Goal: Task Accomplishment & Management: Manage account settings

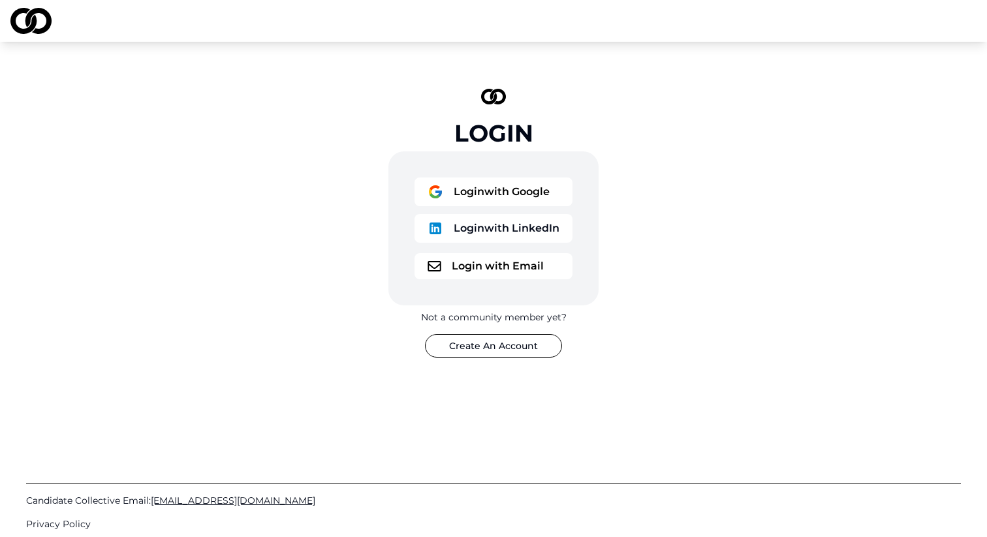
click at [474, 193] on button "Login with Google" at bounding box center [494, 192] width 158 height 29
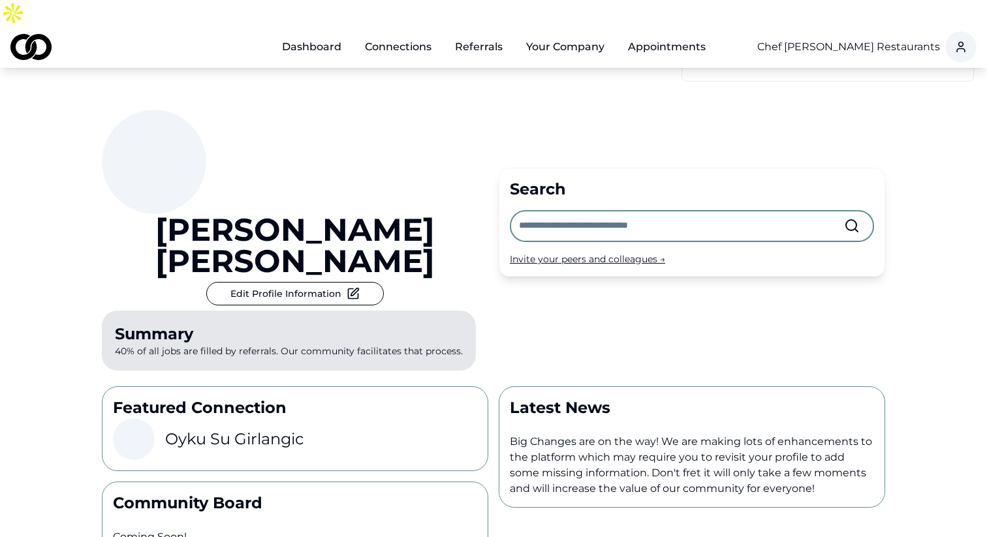
click at [555, 34] on button "Your Company" at bounding box center [565, 47] width 99 height 26
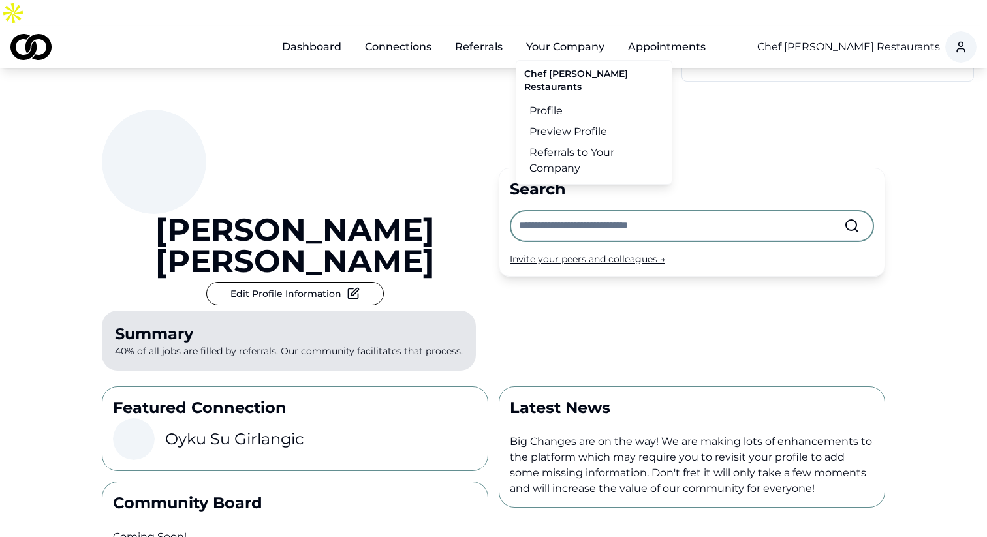
click at [560, 101] on link "Profile" at bounding box center [593, 111] width 155 height 21
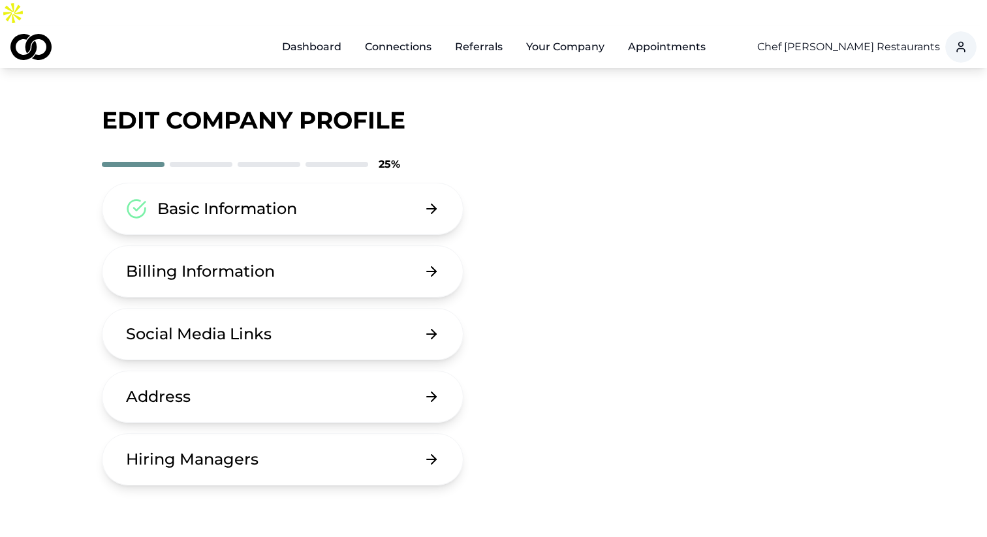
click at [873, 21] on html "Dashboard Connections Referrals Your Company Appointments Chef [PERSON_NAME] Re…" at bounding box center [493, 268] width 987 height 537
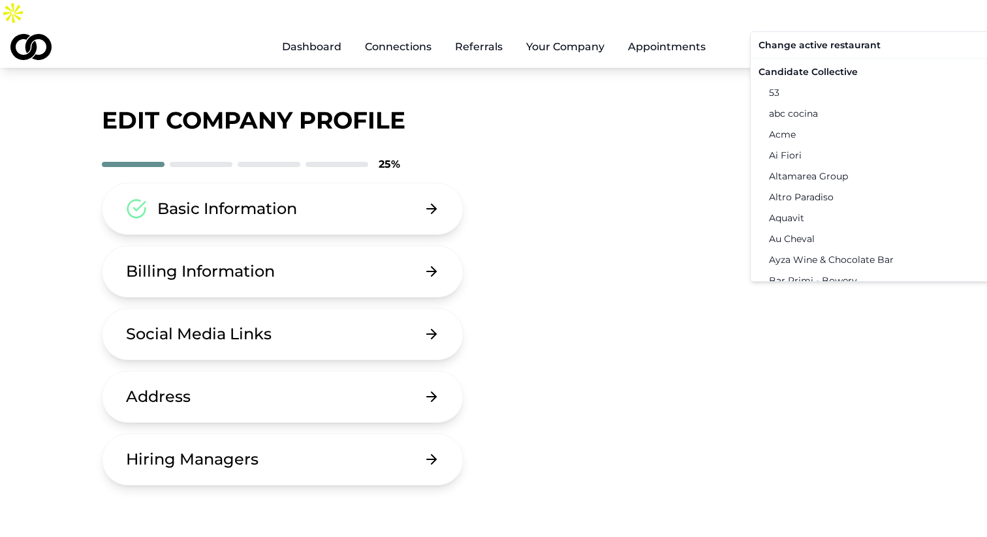
click at [845, 76] on div "Candidate Collective" at bounding box center [888, 71] width 270 height 21
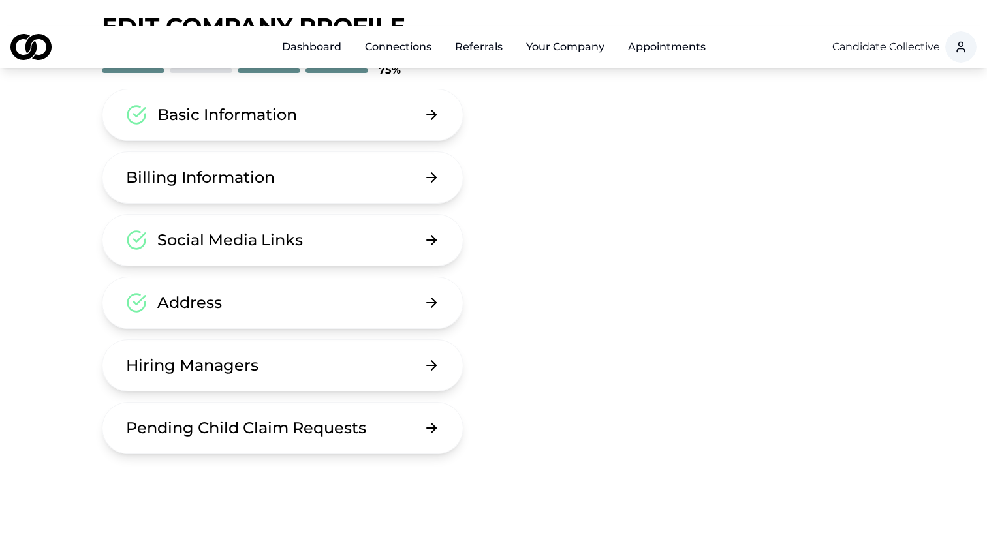
scroll to position [95, 0]
click at [439, 356] on icon at bounding box center [432, 364] width 16 height 16
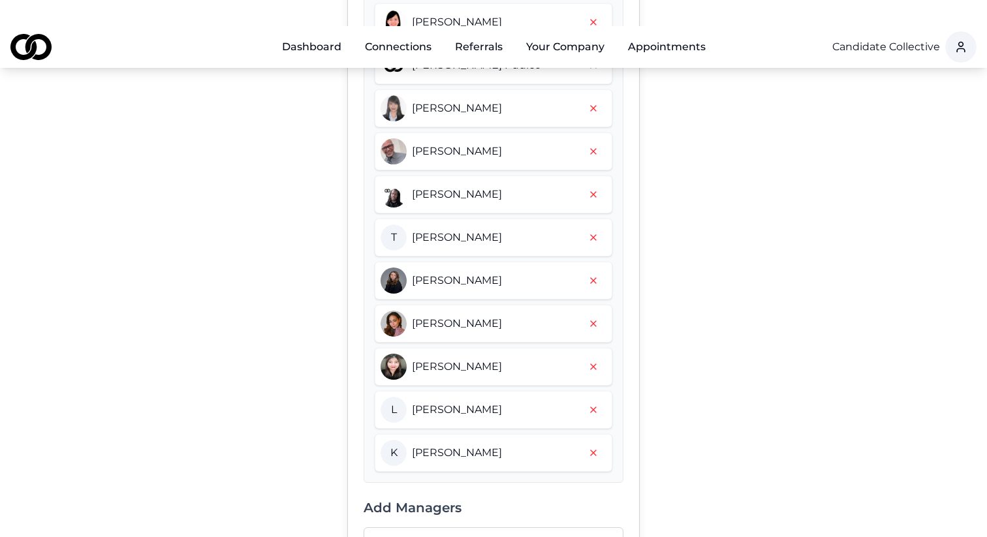
scroll to position [349, 0]
click at [595, 191] on icon "button" at bounding box center [593, 196] width 10 height 10
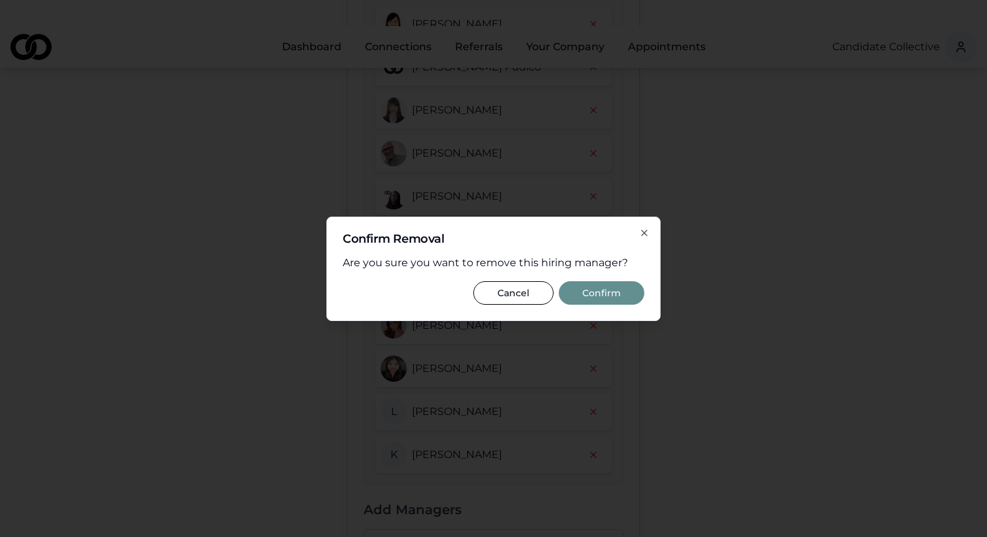
drag, startPoint x: 526, startPoint y: 294, endPoint x: 587, endPoint y: 294, distance: 60.7
click at [587, 294] on div "Cancel Confirm" at bounding box center [494, 293] width 302 height 24
click at [587, 294] on button "Confirm" at bounding box center [602, 293] width 86 height 24
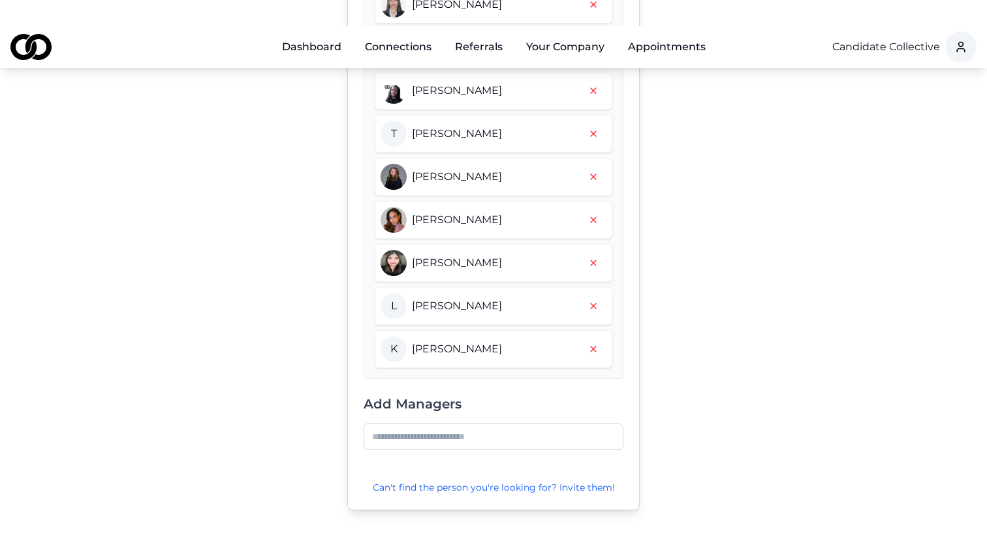
scroll to position [456, 0]
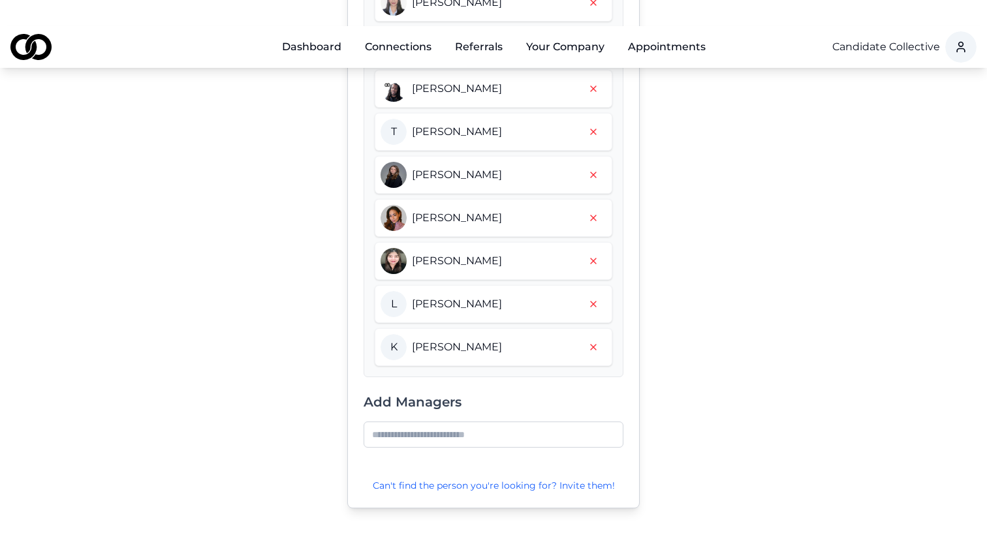
click at [448, 422] on input at bounding box center [494, 435] width 260 height 26
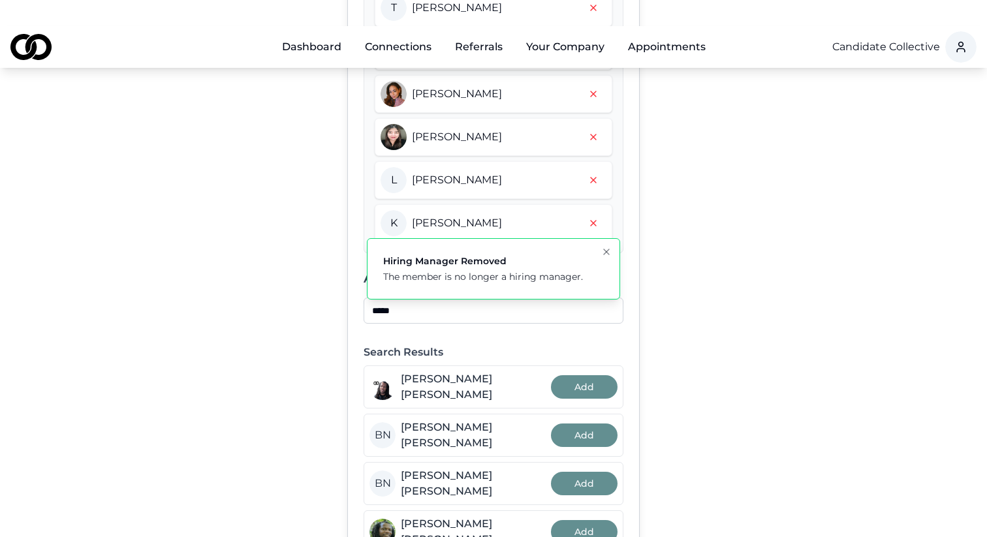
scroll to position [551, 0]
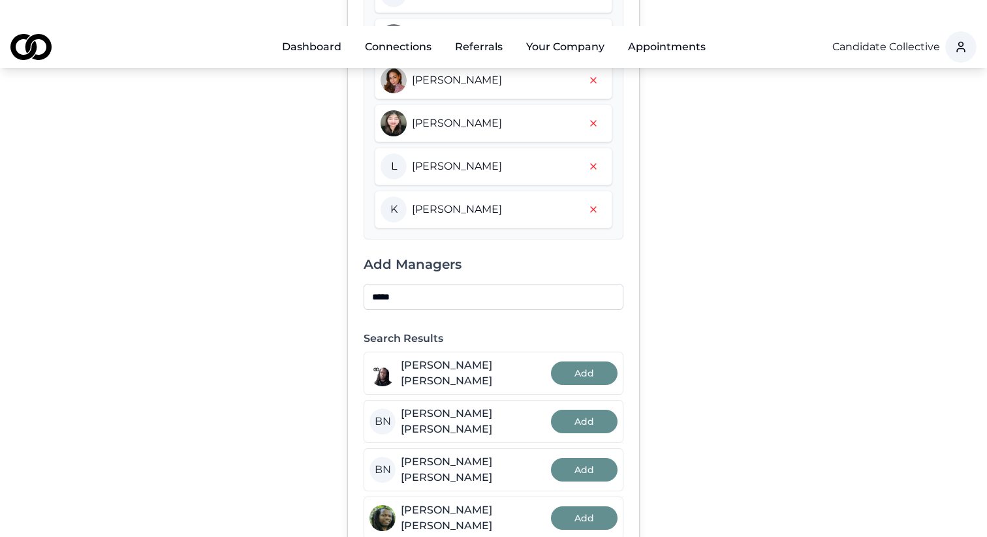
type input "*****"
click at [586, 362] on button "Add" at bounding box center [584, 374] width 67 height 24
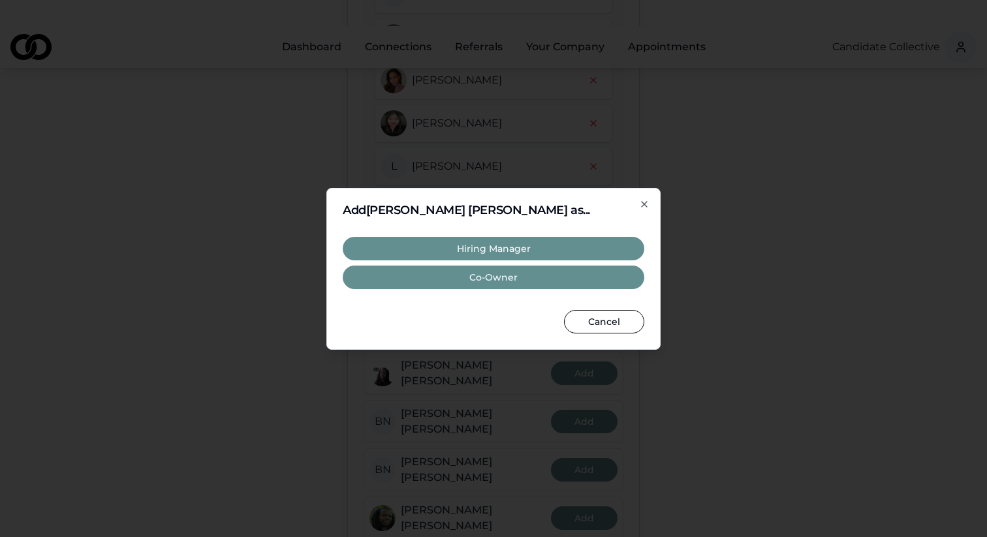
click at [529, 279] on button "Co-Owner" at bounding box center [494, 278] width 302 height 24
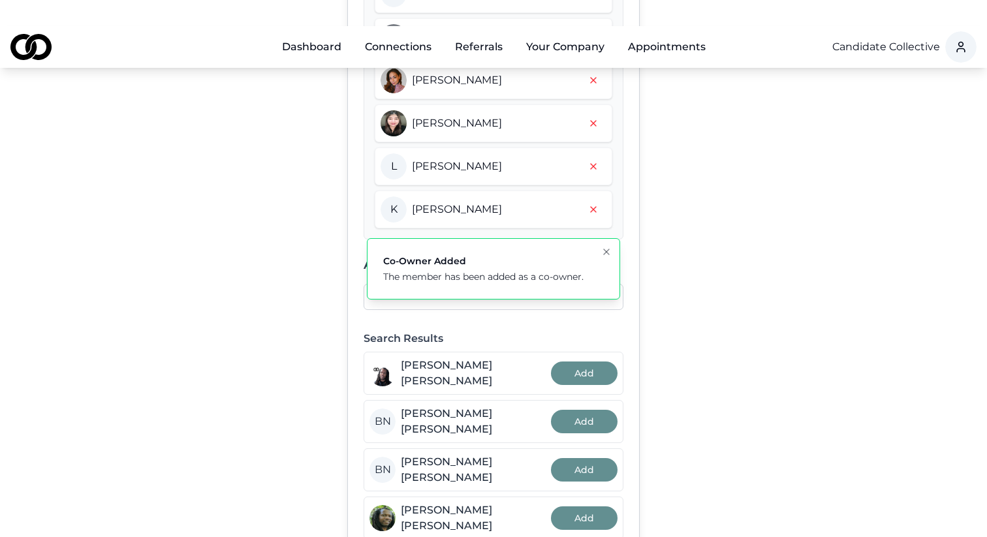
scroll to position [594, 0]
click at [226, 190] on div "Managers for Candidate Collective Owners [PERSON_NAME] M [PERSON_NAME] Current …" at bounding box center [493, 63] width 783 height 1095
